Goal: Use online tool/utility: Utilize a website feature to perform a specific function

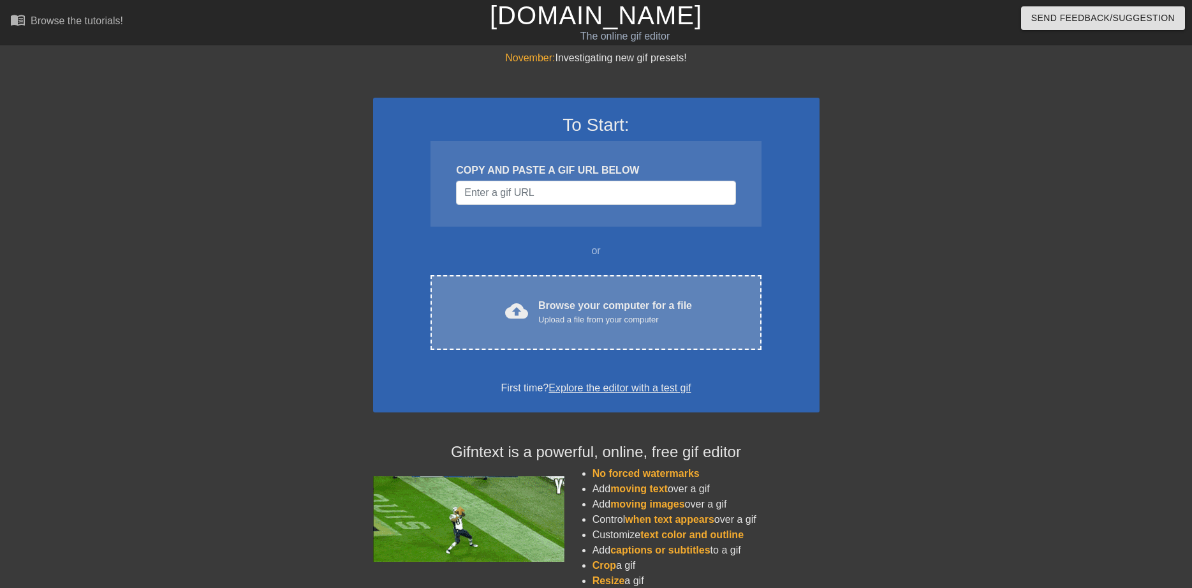
click at [561, 313] on div "Browse your computer for a file Upload a file from your computer" at bounding box center [615, 312] width 154 height 28
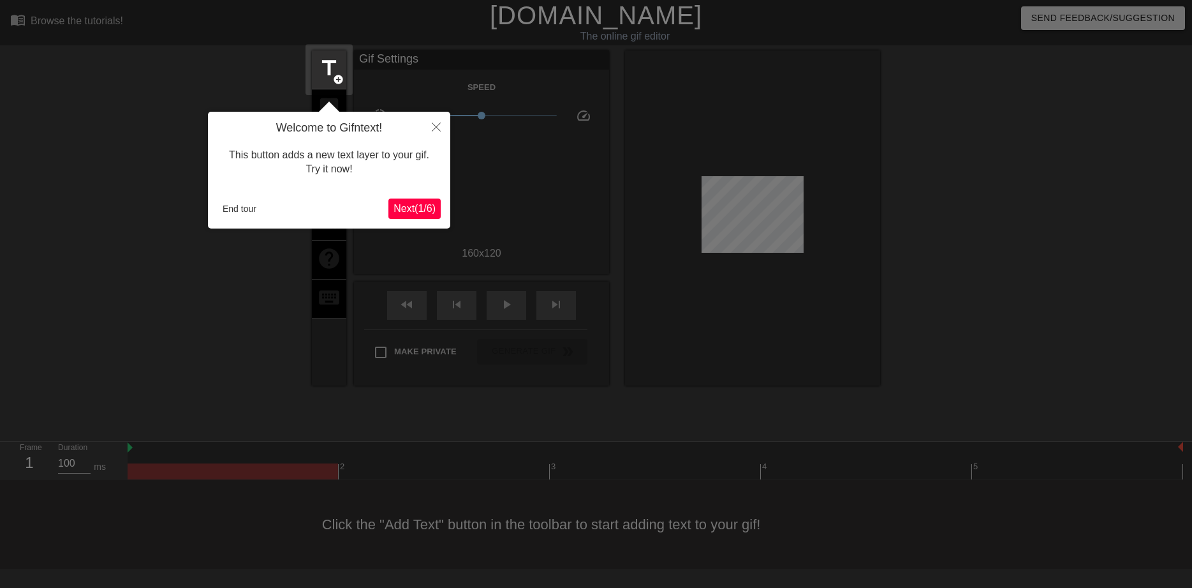
click at [405, 200] on button "Next ( 1 / 6 )" at bounding box center [415, 208] width 52 height 20
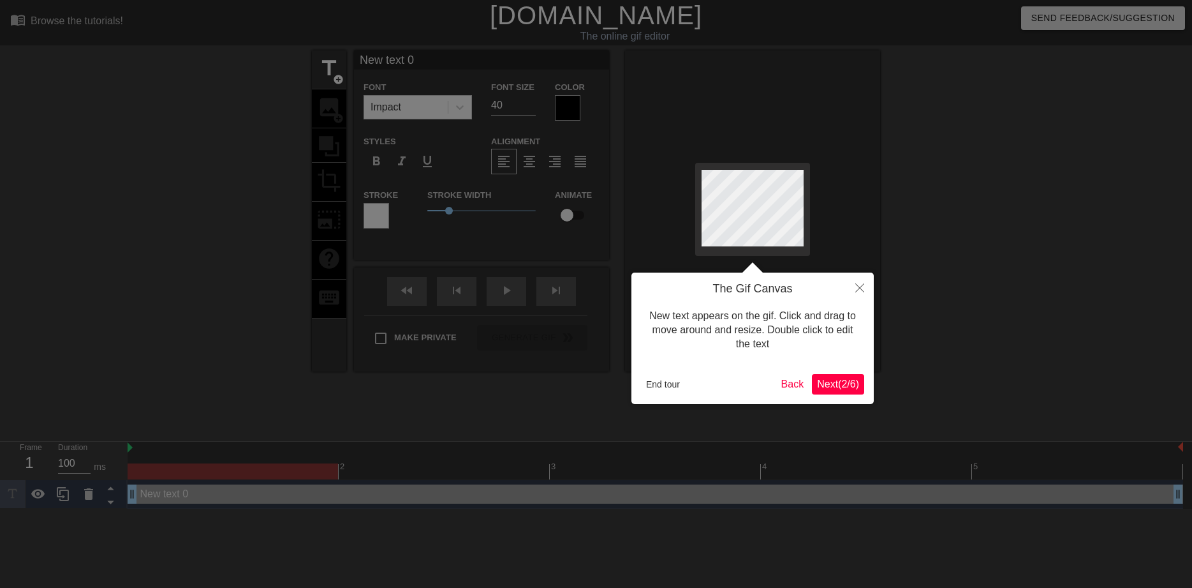
click at [835, 389] on span "Next ( 2 / 6 )" at bounding box center [838, 383] width 42 height 11
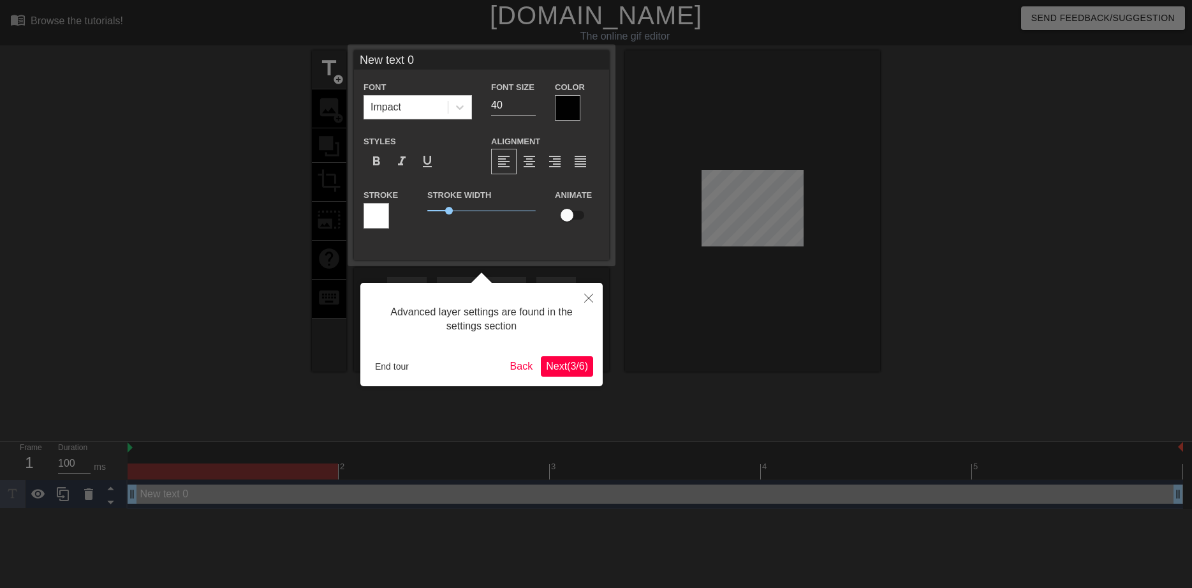
click at [557, 366] on span "Next ( 3 / 6 )" at bounding box center [567, 365] width 42 height 11
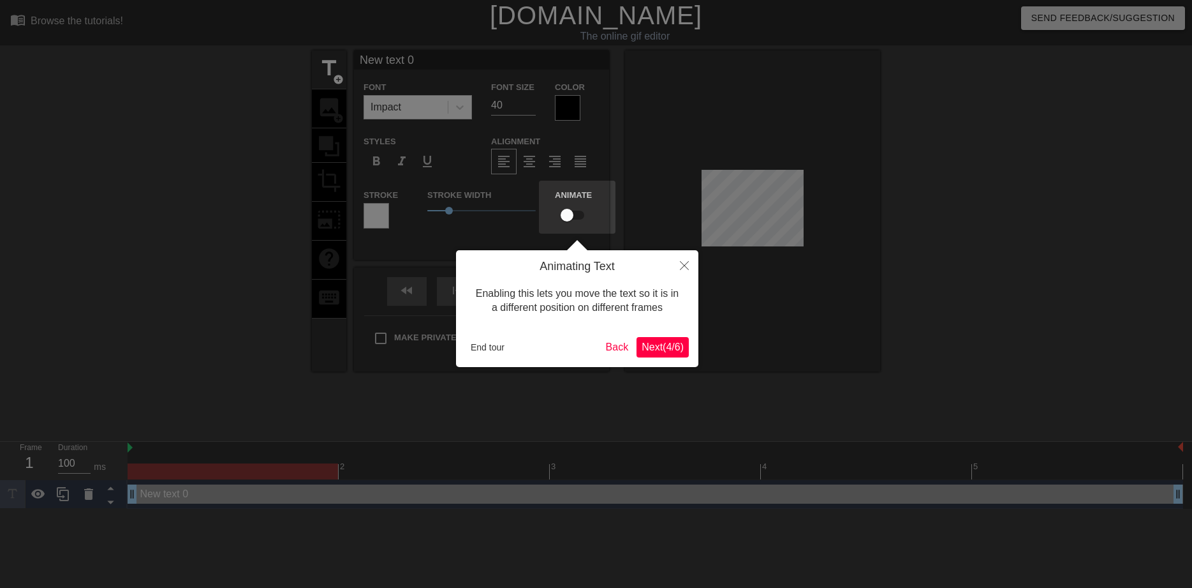
click at [667, 352] on span "Next ( 4 / 6 )" at bounding box center [663, 346] width 42 height 11
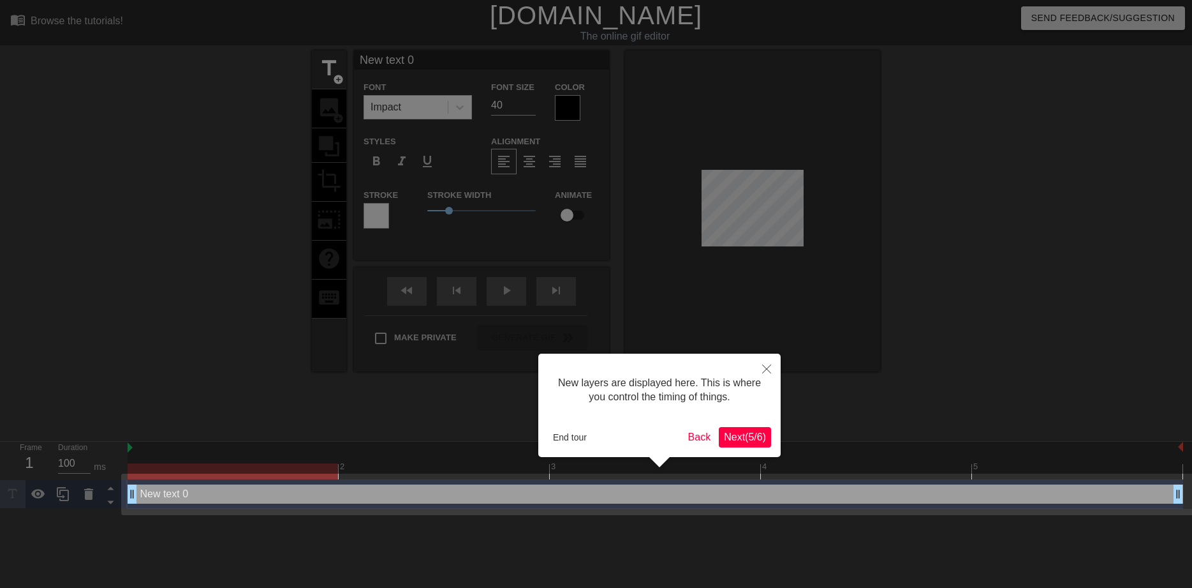
click at [735, 436] on span "Next ( 5 / 6 )" at bounding box center [745, 436] width 42 height 11
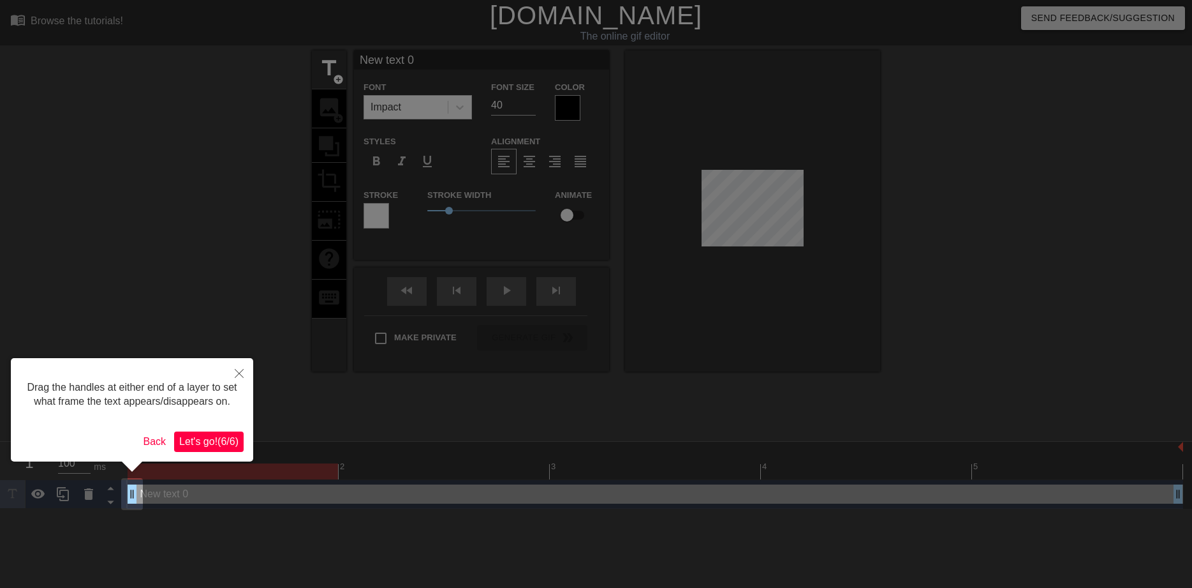
click at [197, 444] on span "Let's go! ( 6 / 6 )" at bounding box center [208, 441] width 59 height 11
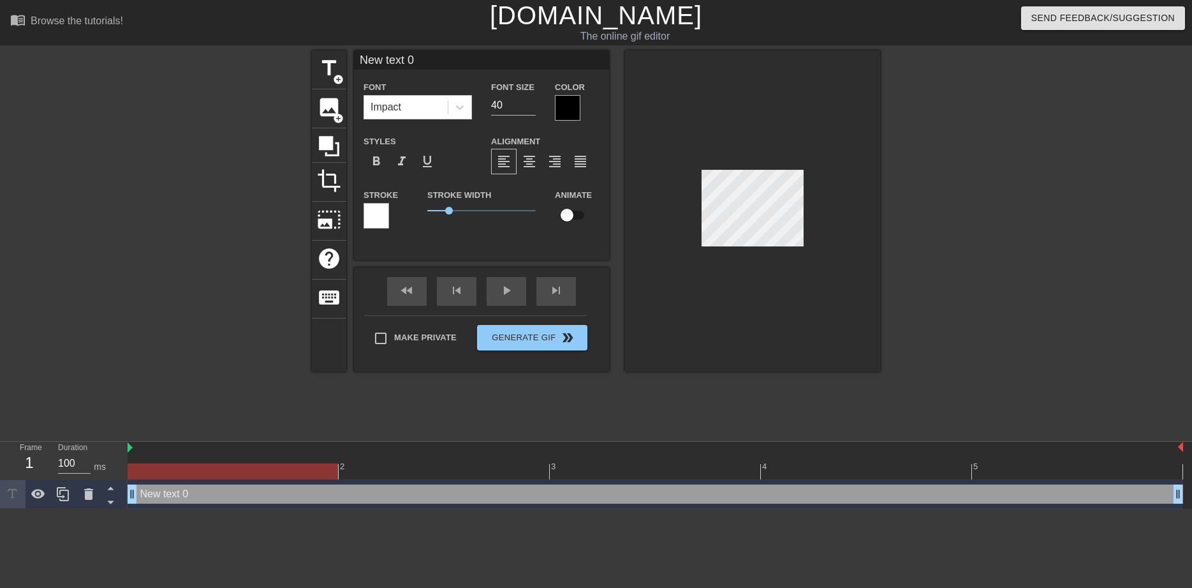
click at [745, 329] on div at bounding box center [752, 210] width 255 height 321
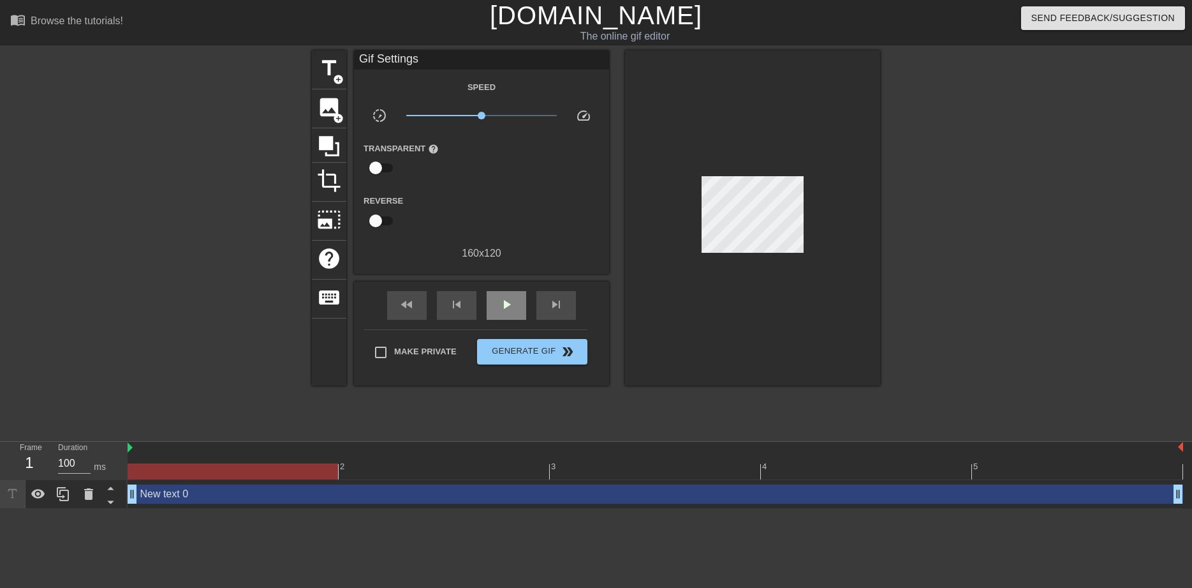
click at [507, 286] on div "fast_rewind skip_previous play_arrow skip_next" at bounding box center [482, 305] width 208 height 48
click at [503, 297] on span "play_arrow" at bounding box center [506, 304] width 15 height 15
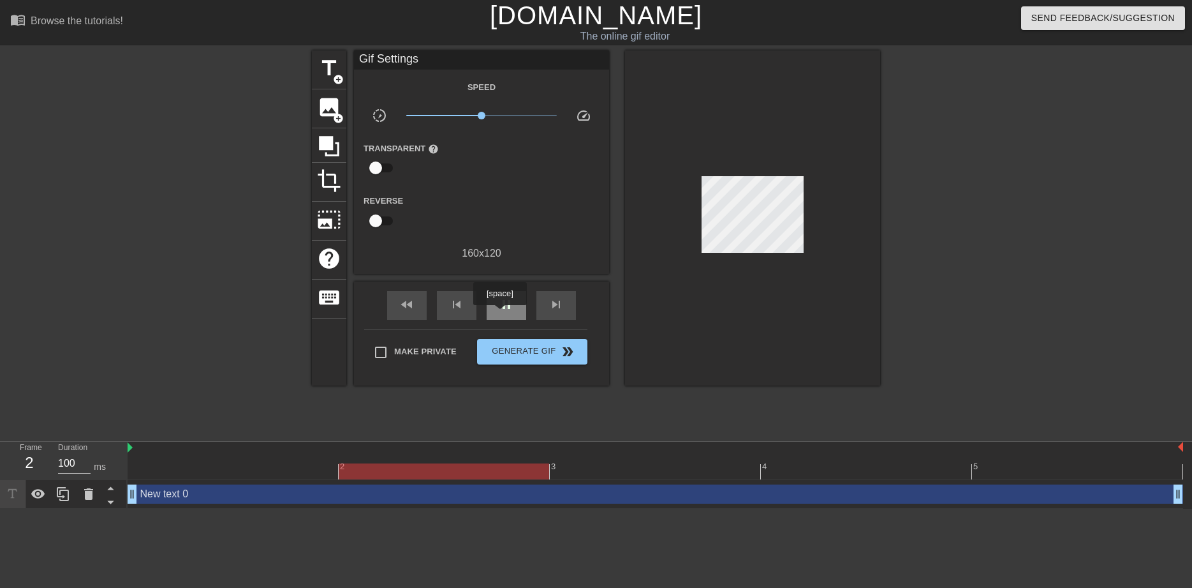
type input "500"
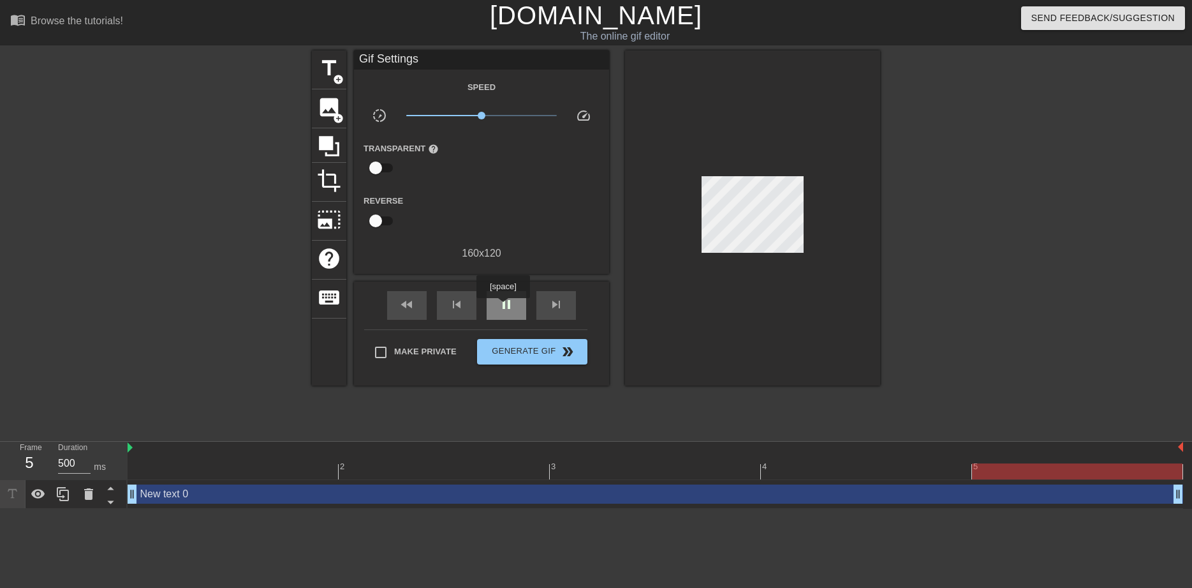
click at [503, 307] on span "pause" at bounding box center [506, 304] width 15 height 15
click at [507, 350] on span "Generate Gif double_arrow" at bounding box center [532, 351] width 100 height 15
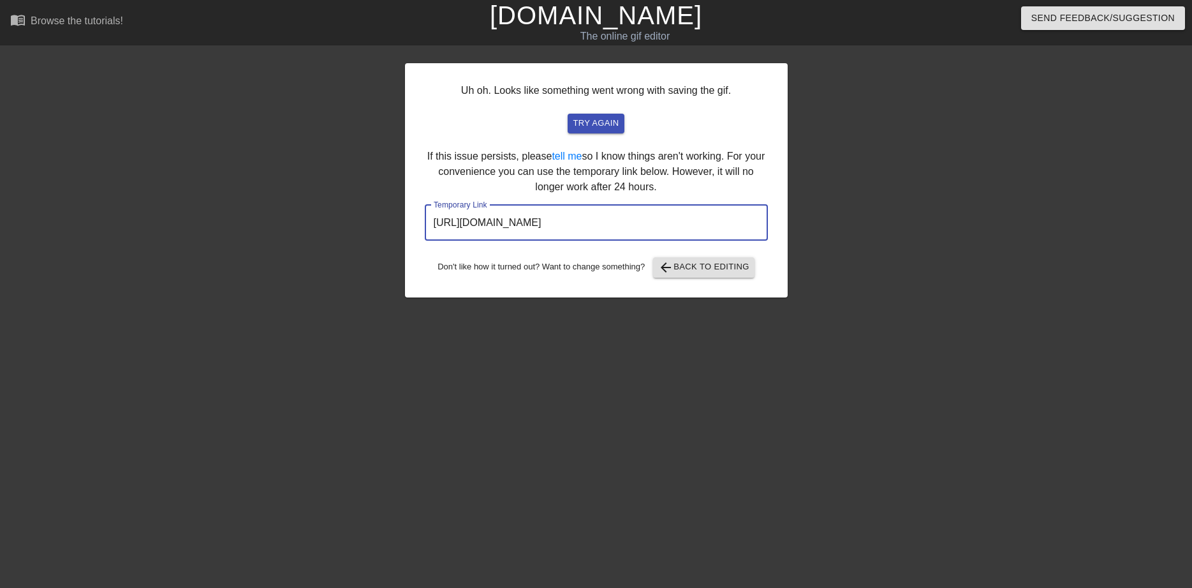
drag, startPoint x: 701, startPoint y: 213, endPoint x: 432, endPoint y: 221, distance: 269.4
click at [432, 221] on input "https://www.gifntext.com/temp_generations/pfZlFzMv.gif" at bounding box center [596, 223] width 343 height 36
click at [565, 24] on link "[DOMAIN_NAME]" at bounding box center [596, 15] width 212 height 28
